Goal: Task Accomplishment & Management: Use online tool/utility

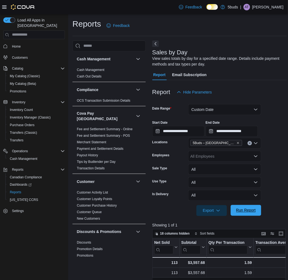
click at [248, 213] on span "Run Report" at bounding box center [246, 210] width 20 height 5
click at [258, 133] on input "**********" at bounding box center [231, 131] width 52 height 11
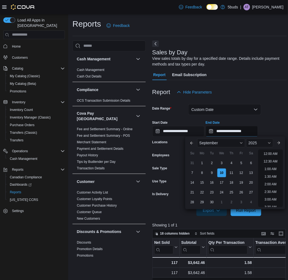
scroll to position [309, 0]
click at [275, 181] on li "10:00 PM" at bounding box center [270, 180] width 18 height 7
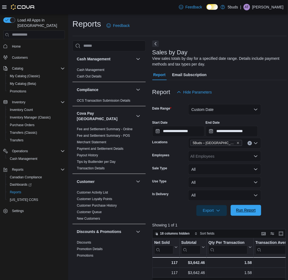
click at [249, 209] on span "Run Report" at bounding box center [246, 210] width 20 height 5
click at [248, 209] on span "Run Report" at bounding box center [246, 210] width 20 height 5
click at [255, 135] on input "**********" at bounding box center [231, 131] width 52 height 11
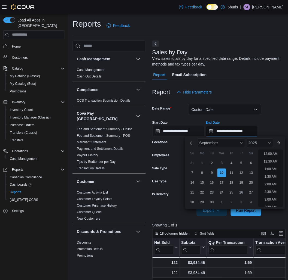
scroll to position [309, 0]
click at [275, 192] on li "11:00 PM" at bounding box center [270, 195] width 18 height 7
type input "**********"
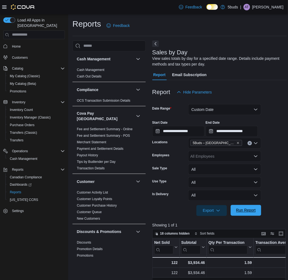
click at [252, 209] on span "Run Report" at bounding box center [246, 210] width 20 height 5
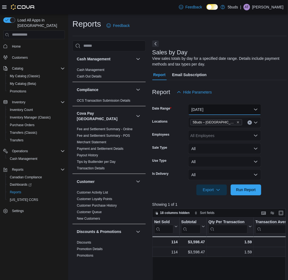
click at [230, 109] on button "[DATE]" at bounding box center [224, 109] width 73 height 11
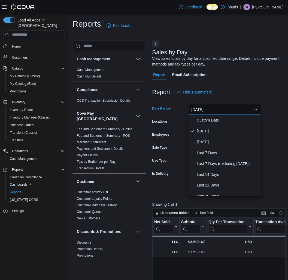
click at [235, 66] on div "View sales totals by day for a specified date range. Details include payment me…" at bounding box center [218, 61] width 132 height 11
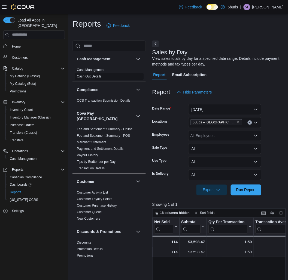
click at [94, 76] on link "Cash Out Details" at bounding box center [89, 77] width 25 height 4
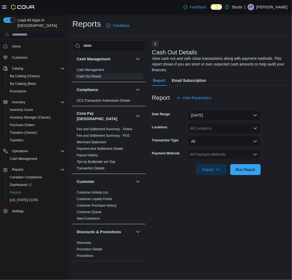
click at [219, 132] on div "All Locations" at bounding box center [224, 128] width 73 height 11
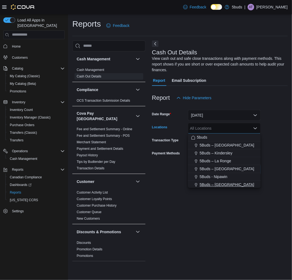
click at [233, 181] on button "5Buds – [GEOGRAPHIC_DATA]" at bounding box center [224, 185] width 73 height 8
